Goal: Task Accomplishment & Management: Complete application form

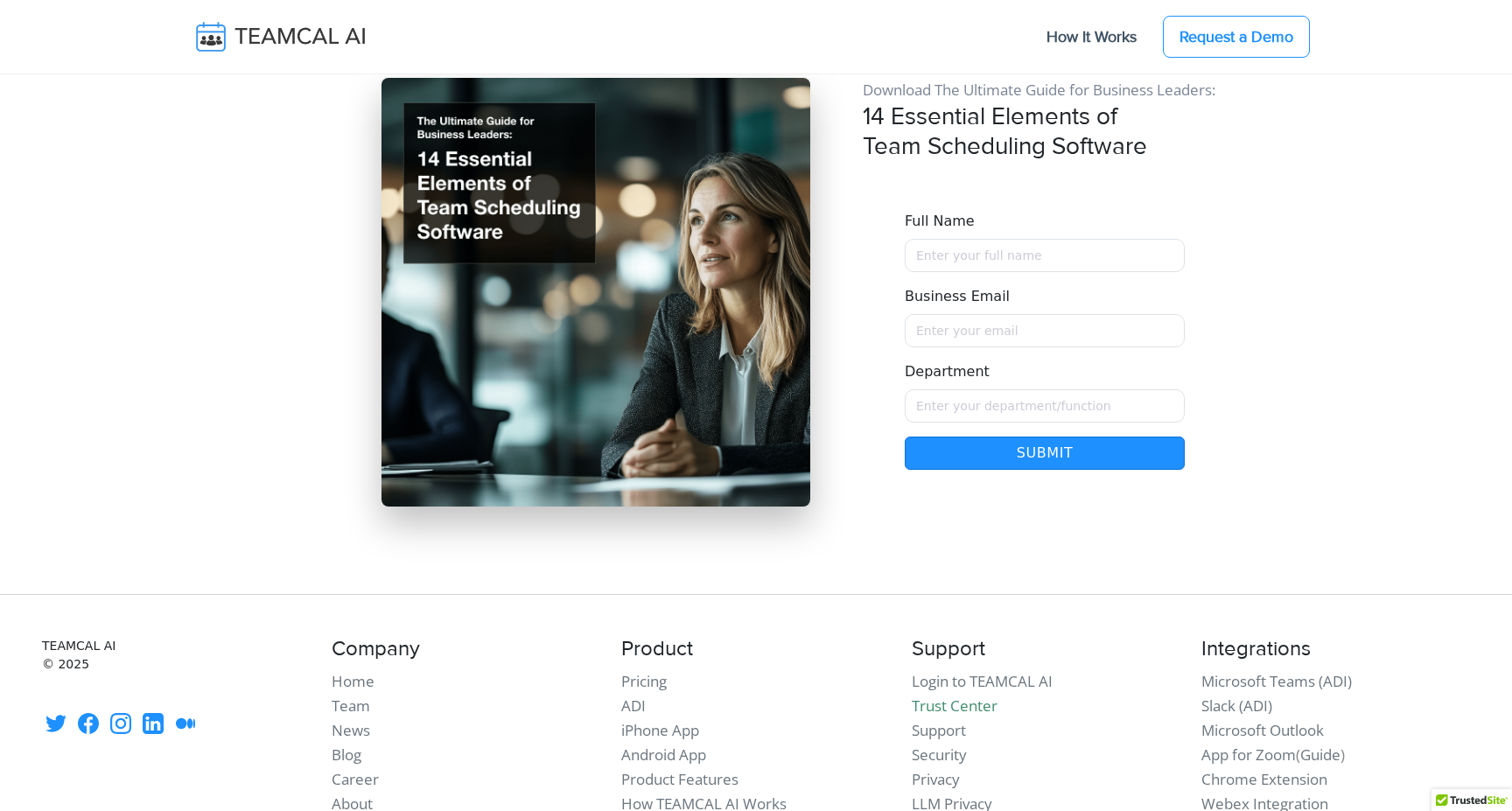
scroll to position [15143, 0]
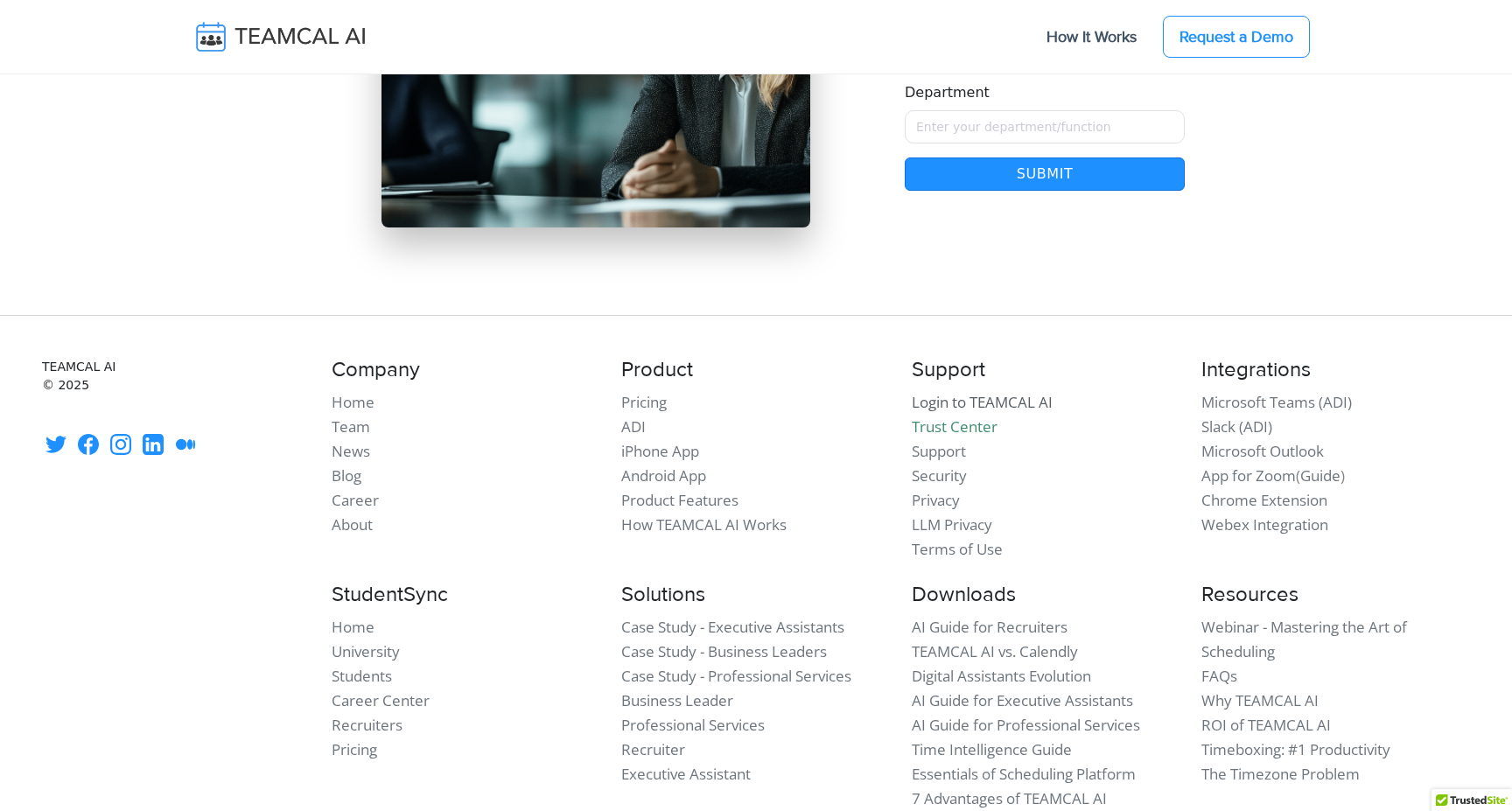
click at [950, 392] on link "Login to TEAMCAL AI" at bounding box center [982, 401] width 140 height 20
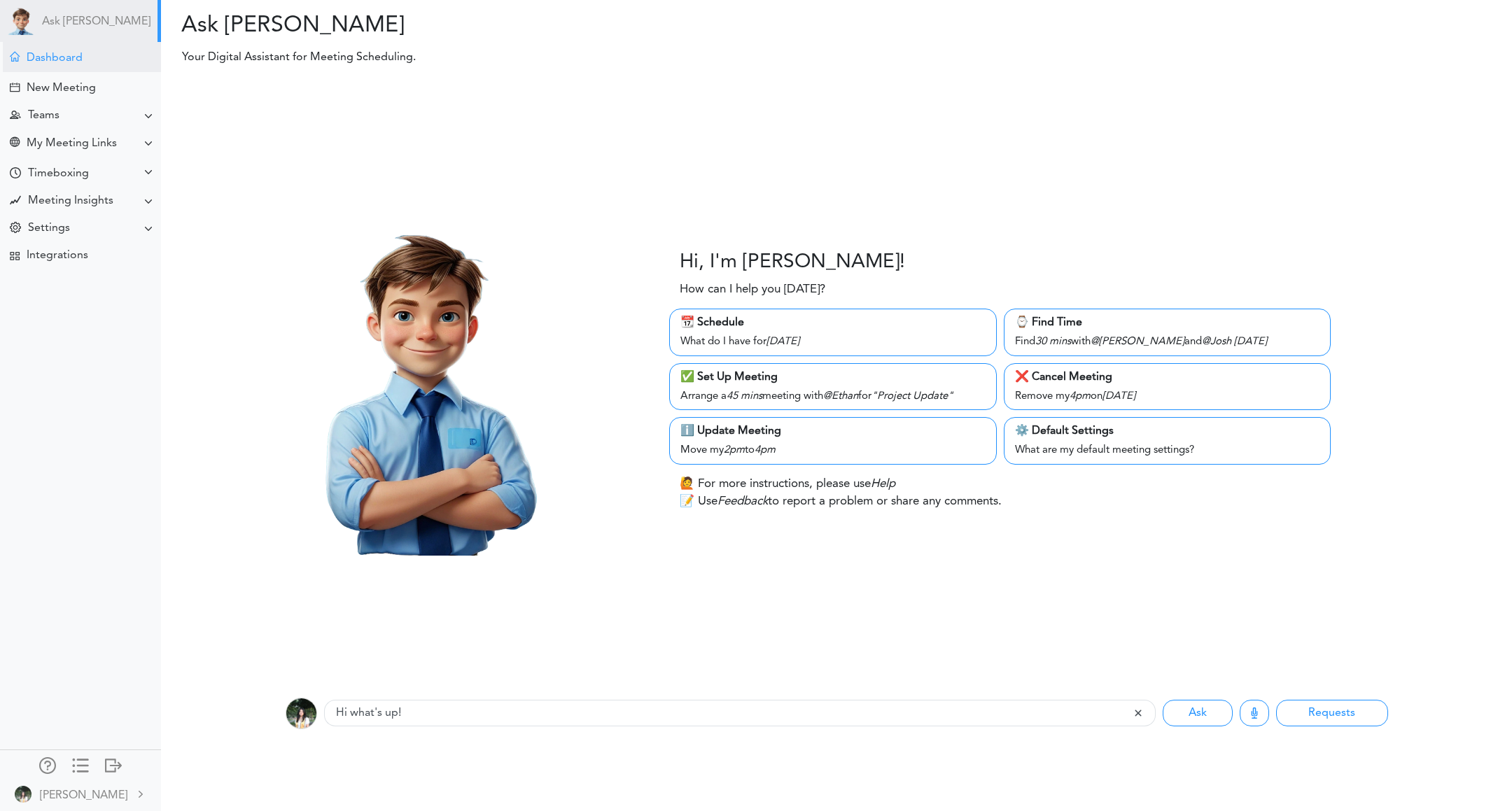
click at [86, 58] on div "Dashboard" at bounding box center [82, 57] width 158 height 30
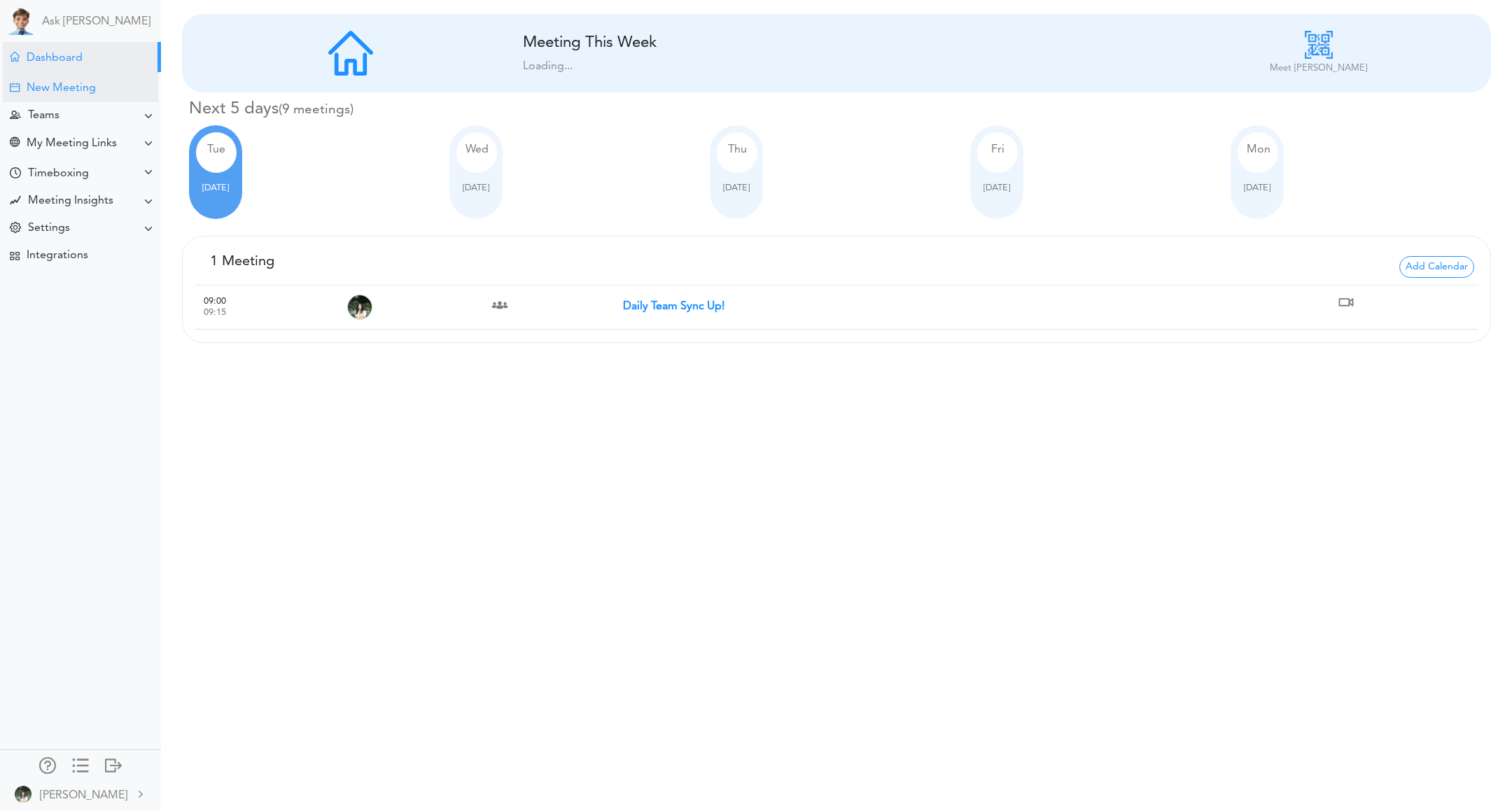
click at [83, 84] on div "New Meeting" at bounding box center [61, 88] width 70 height 13
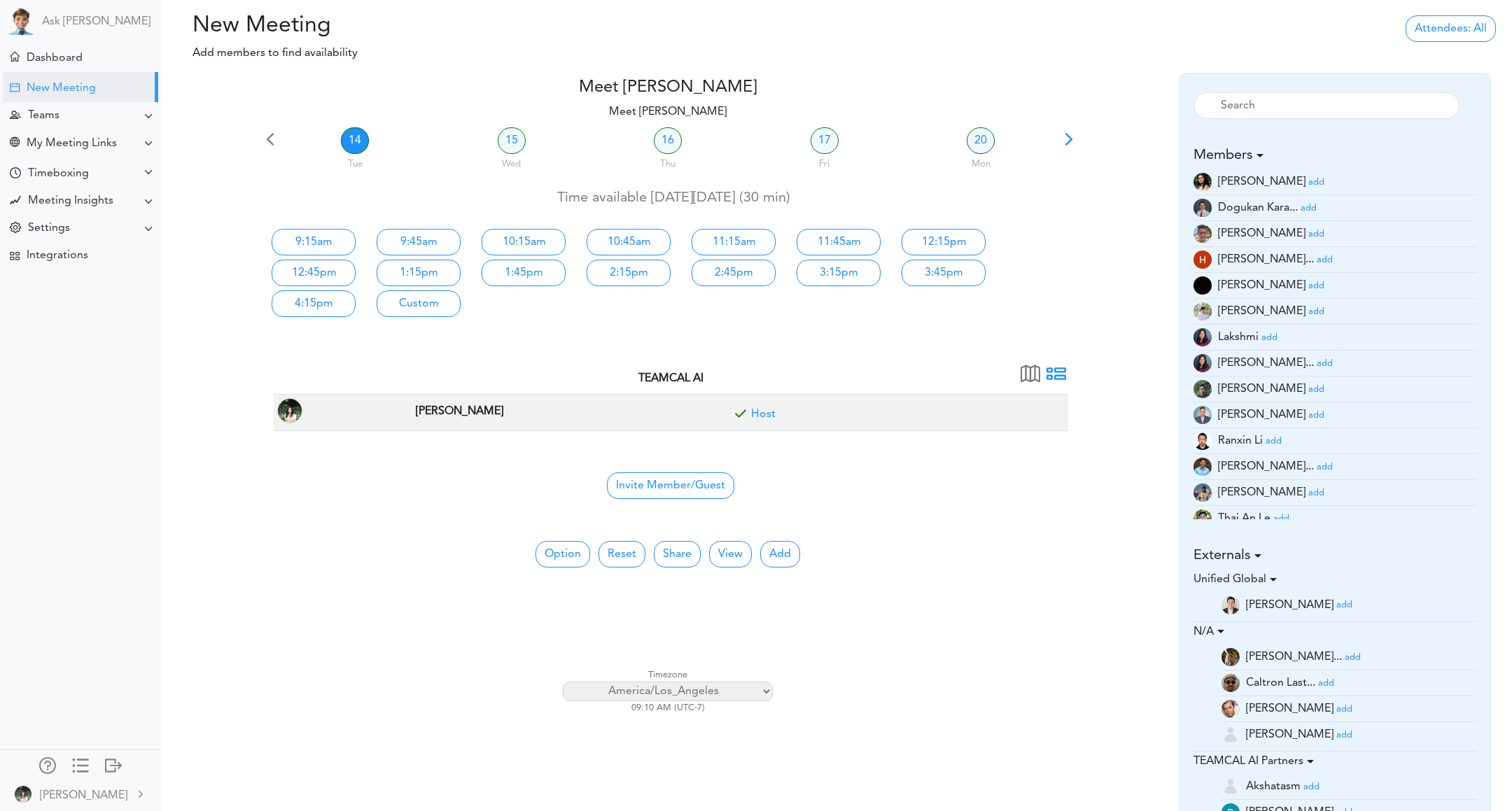
click at [1308, 411] on small "add" at bounding box center [1316, 415] width 16 height 9
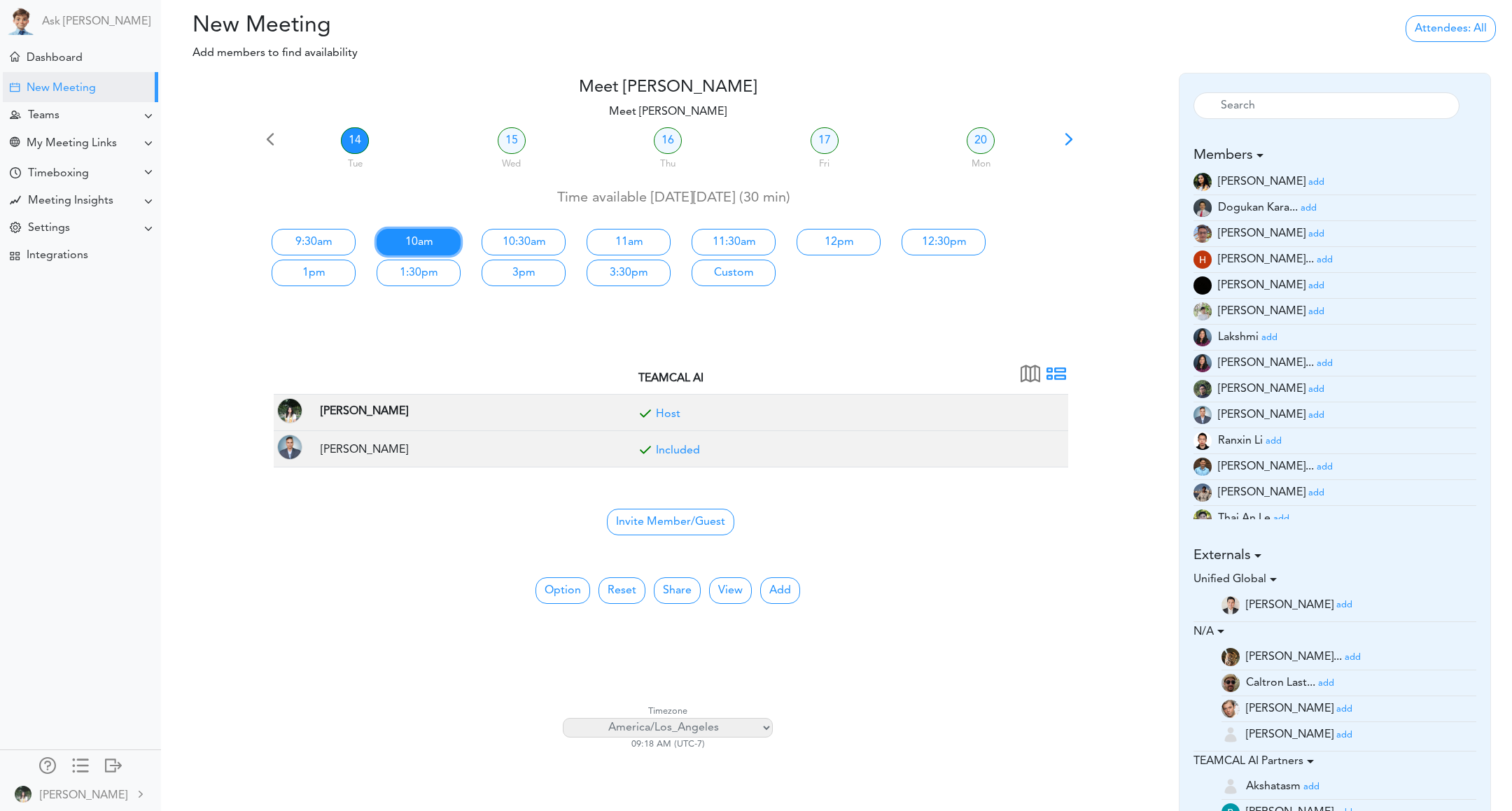
click at [423, 252] on link "10am" at bounding box center [419, 242] width 84 height 27
type input "Meet [PERSON_NAME]"
type input "[URL][DOMAIN_NAME]"
type input "[DATE]T10:00"
type input "[DATE]T10:30"
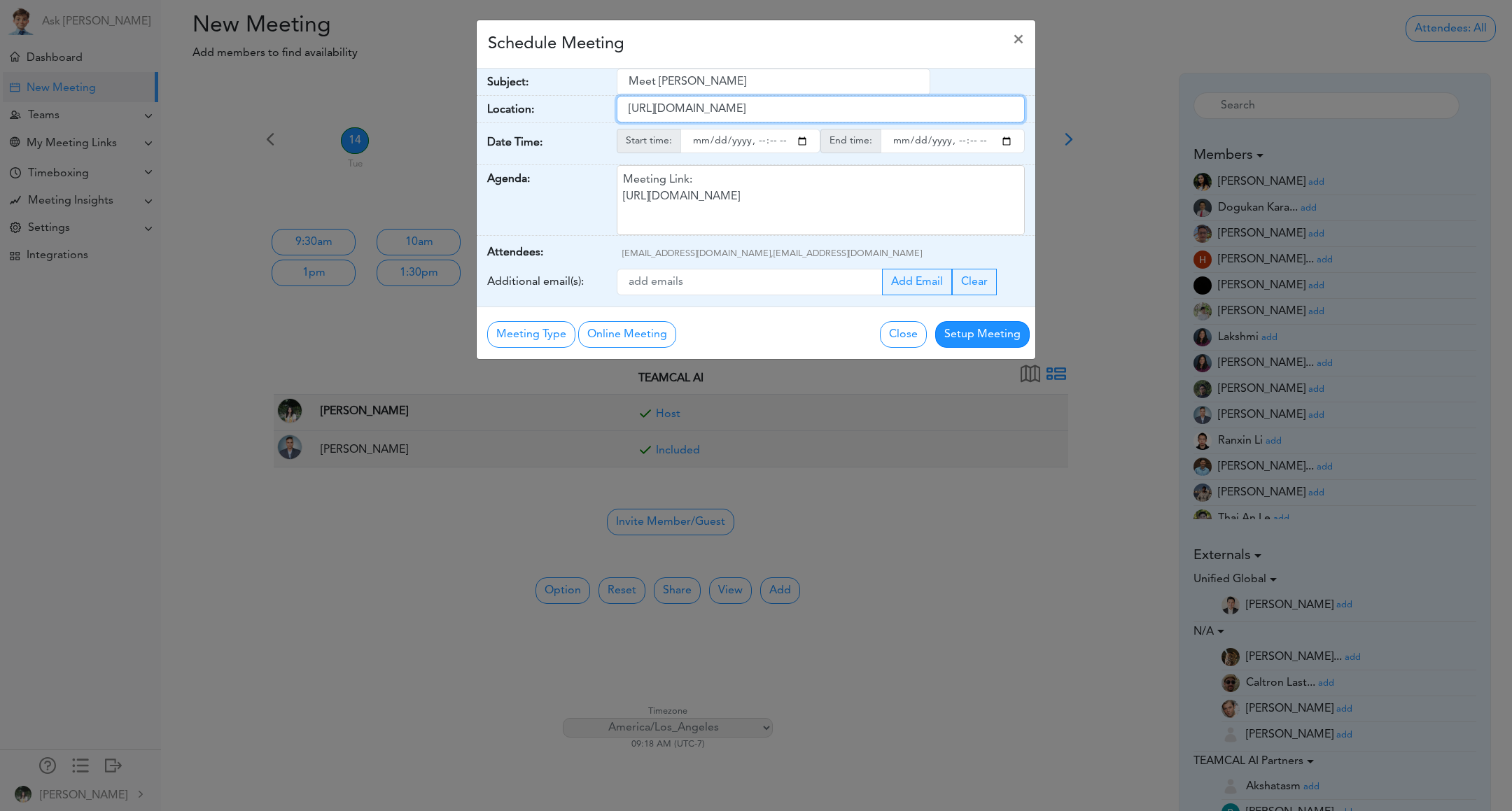
drag, startPoint x: 849, startPoint y: 110, endPoint x: 558, endPoint y: 105, distance: 291.0
click at [557, 105] on div "Location: [URL][DOMAIN_NAME]" at bounding box center [756, 110] width 559 height 27
click at [724, 115] on input "[URL][DOMAIN_NAME]" at bounding box center [821, 109] width 409 height 27
click at [692, 67] on div "Schedule Meeting ×" at bounding box center [756, 44] width 559 height 48
click at [695, 81] on input "Meet [PERSON_NAME]" at bounding box center [773, 82] width 314 height 27
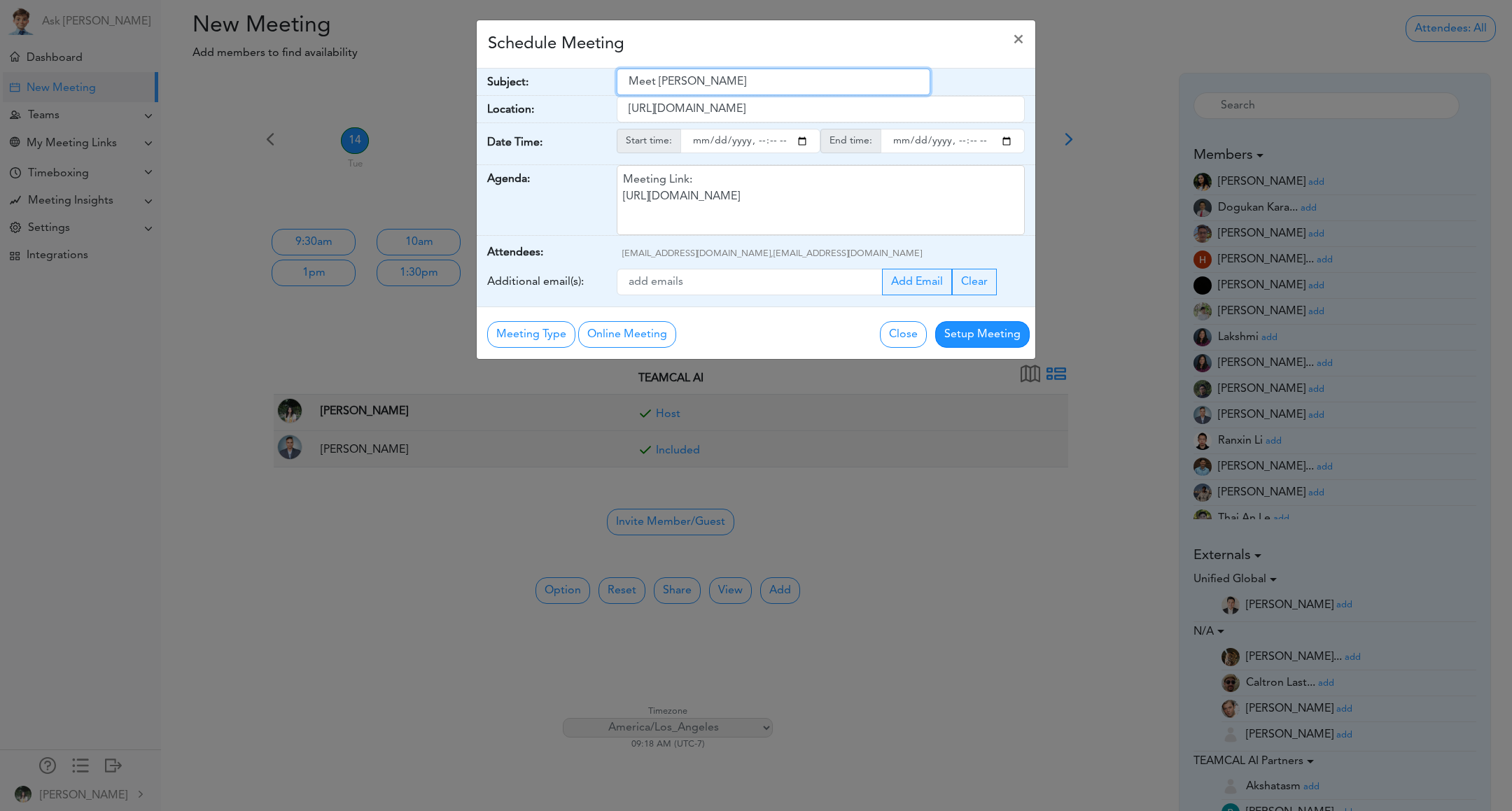
click at [695, 81] on input "Meet [PERSON_NAME]" at bounding box center [773, 82] width 314 height 27
type input "MS Teams Bot"
click at [912, 104] on input "[URL][DOMAIN_NAME]" at bounding box center [821, 109] width 409 height 27
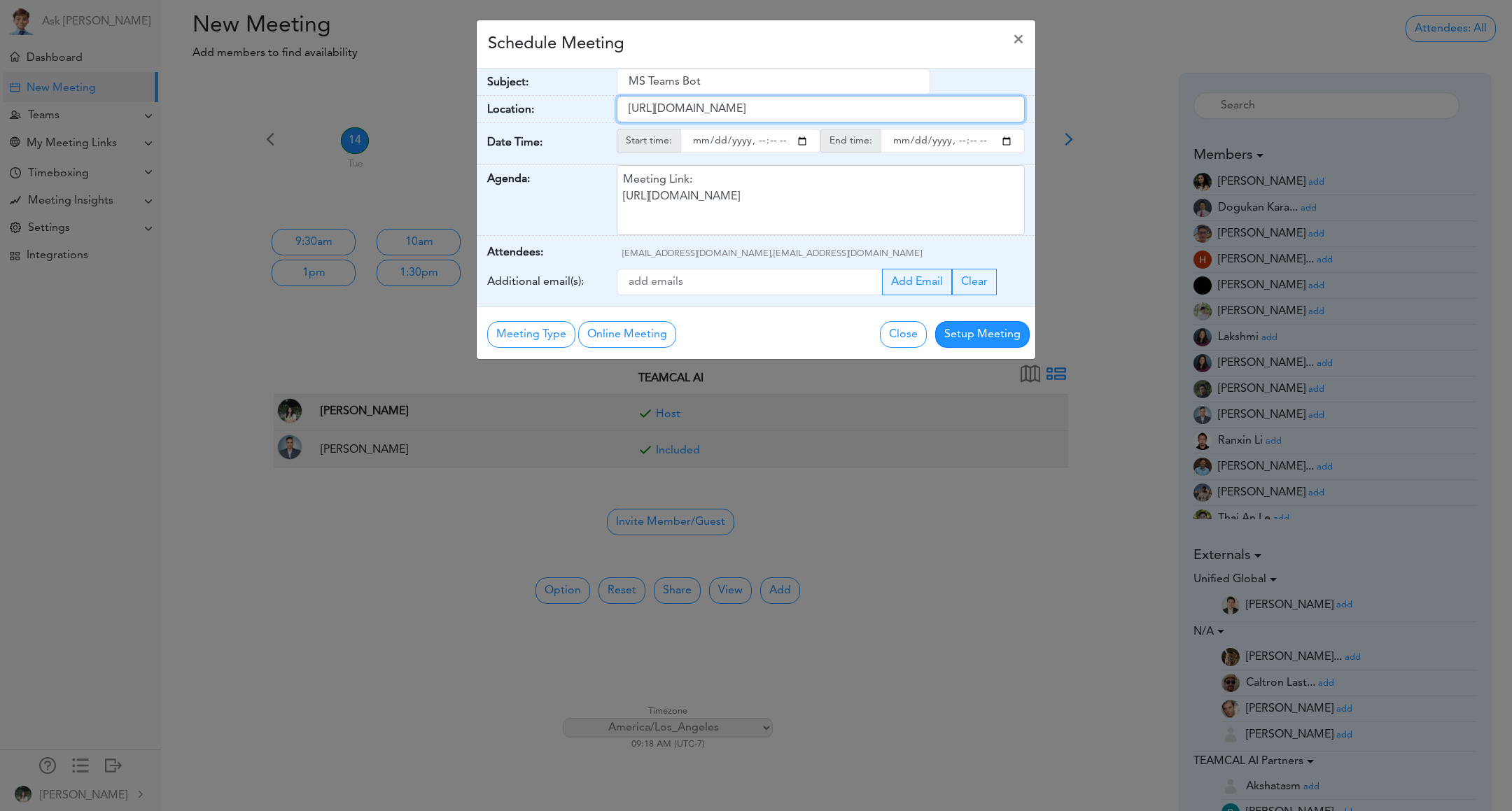
click at [912, 104] on input "[URL][DOMAIN_NAME]" at bounding box center [821, 109] width 409 height 27
paste input "[DOMAIN_NAME][URL][SECURITY_DATA]"
type input "[URL][DOMAIN_NAME][SECURITY_DATA]"
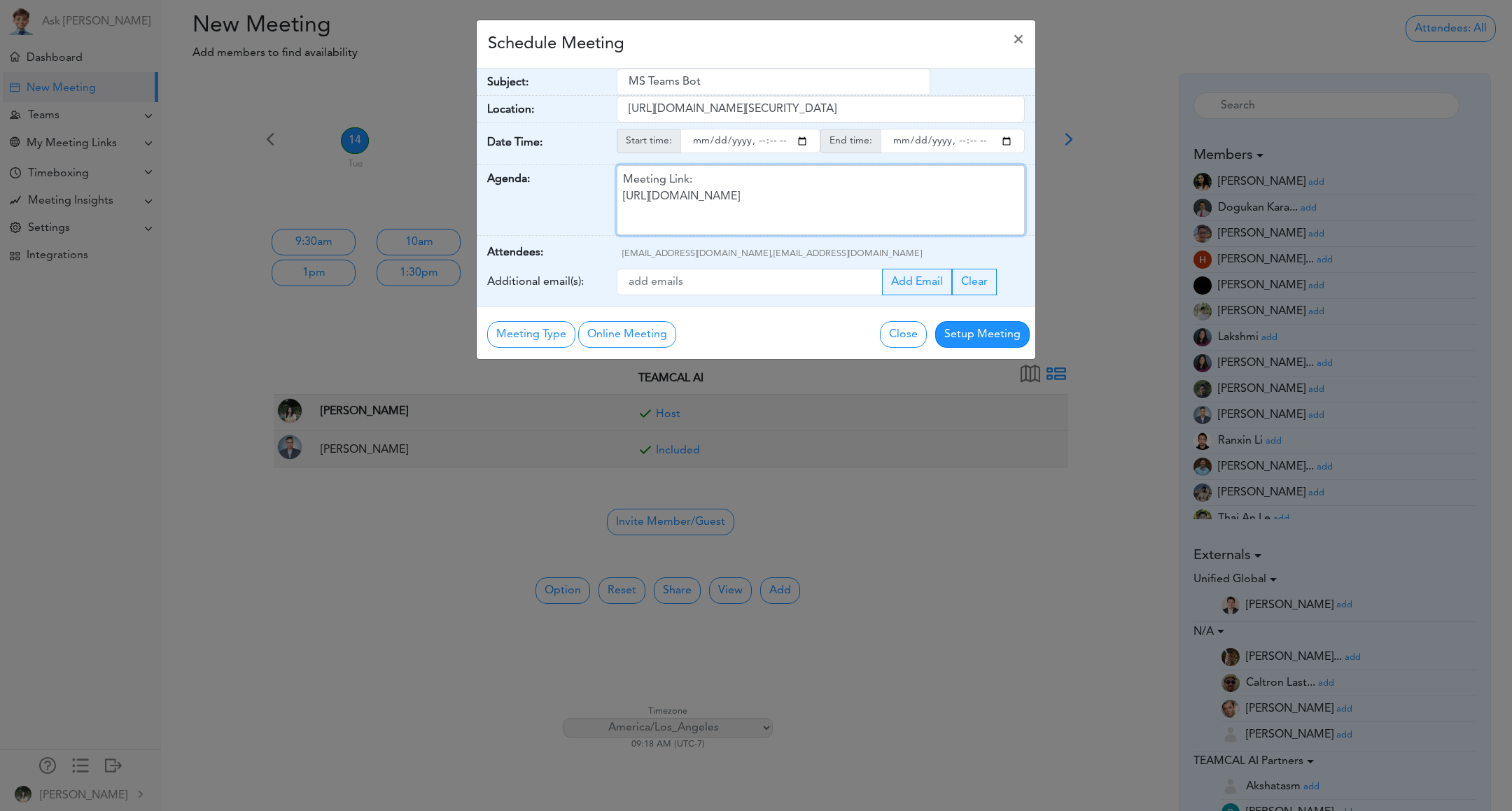
drag, startPoint x: 843, startPoint y: 195, endPoint x: 579, endPoint y: 194, distance: 264.0
click at [579, 194] on div "Agenda: Meeting Link: [URL][DOMAIN_NAME]" at bounding box center [756, 200] width 559 height 71
paste div
click at [989, 334] on button "Setup Meeting" at bounding box center [983, 334] width 95 height 27
